Goal: Information Seeking & Learning: Learn about a topic

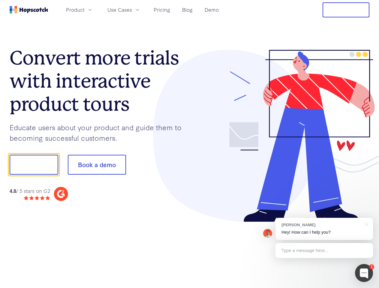
click at [190, 144] on div at bounding box center [280, 136] width 180 height 172
click at [85, 10] on span "Product" at bounding box center [75, 9] width 19 height 7
click at [132, 10] on span "Use Cases" at bounding box center [119, 9] width 25 height 7
click at [346, 10] on button "Free Trial" at bounding box center [345, 9] width 47 height 15
click at [34, 165] on button "Show me!" at bounding box center [34, 165] width 49 height 20
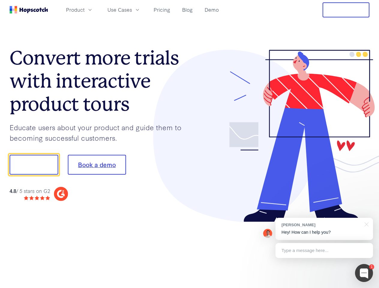
click at [97, 165] on button "Book a demo" at bounding box center [97, 165] width 58 height 20
click at [364, 273] on div at bounding box center [364, 273] width 18 height 18
click at [324, 229] on div "[PERSON_NAME] Hey! How can I help you?" at bounding box center [323, 229] width 97 height 22
click at [365, 224] on div at bounding box center [316, 204] width 112 height 120
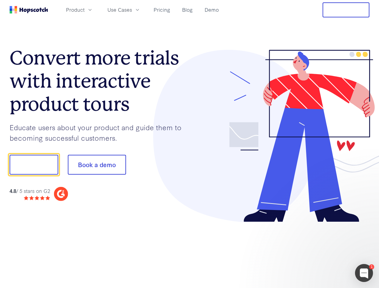
click at [324, 250] on div at bounding box center [316, 204] width 112 height 120
